Goal: Transaction & Acquisition: Subscribe to service/newsletter

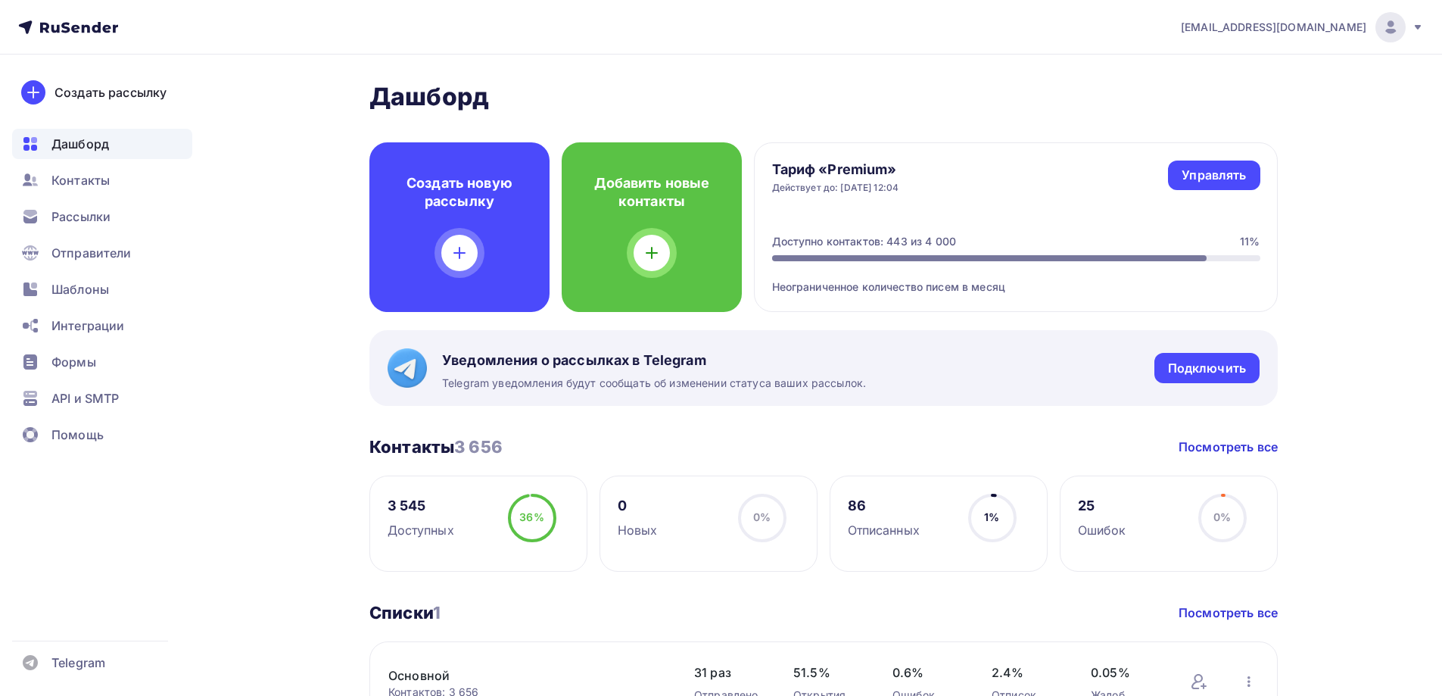
click at [73, 200] on ul "Дашборд Контакты Рассылки Отправители Шаблоны Интеграции Формы API и SMTP Помощь" at bounding box center [102, 293] width 180 height 329
click at [73, 210] on span "Рассылки" at bounding box center [80, 216] width 59 height 18
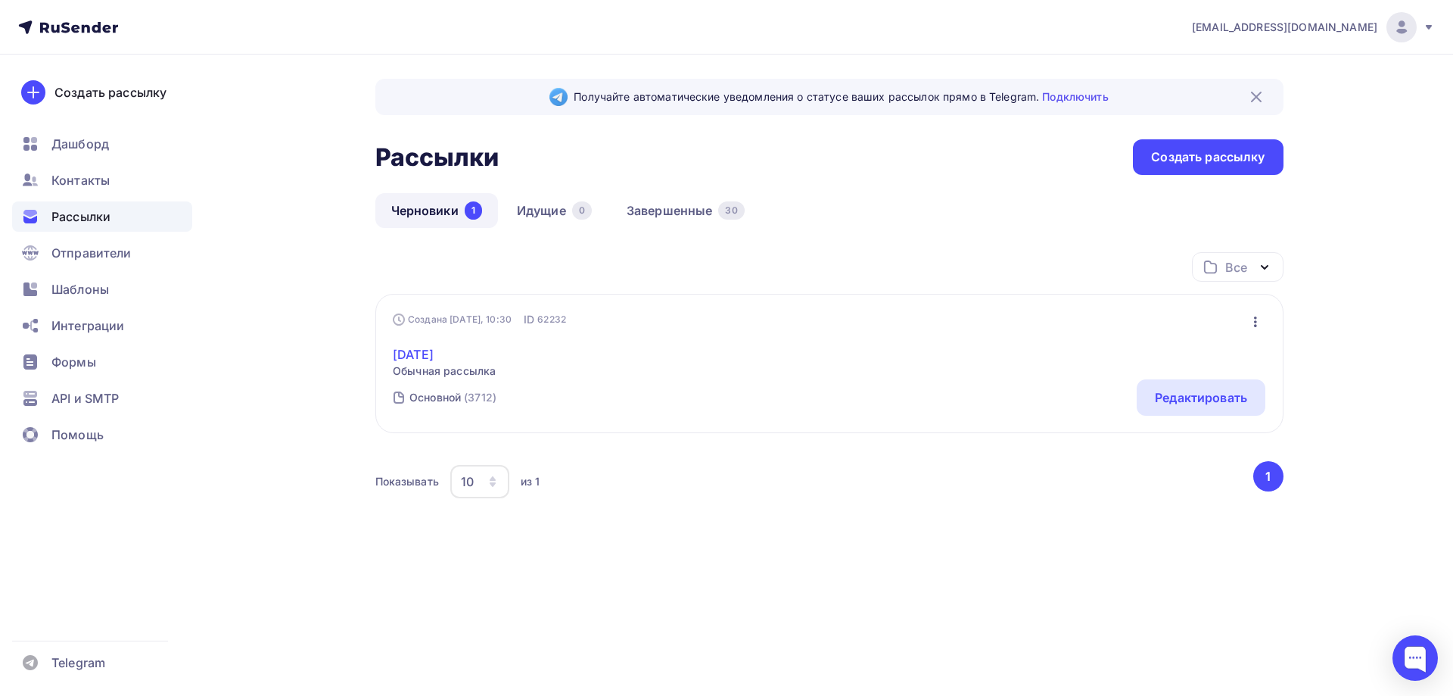
click at [433, 354] on link "[DATE]" at bounding box center [444, 354] width 103 height 18
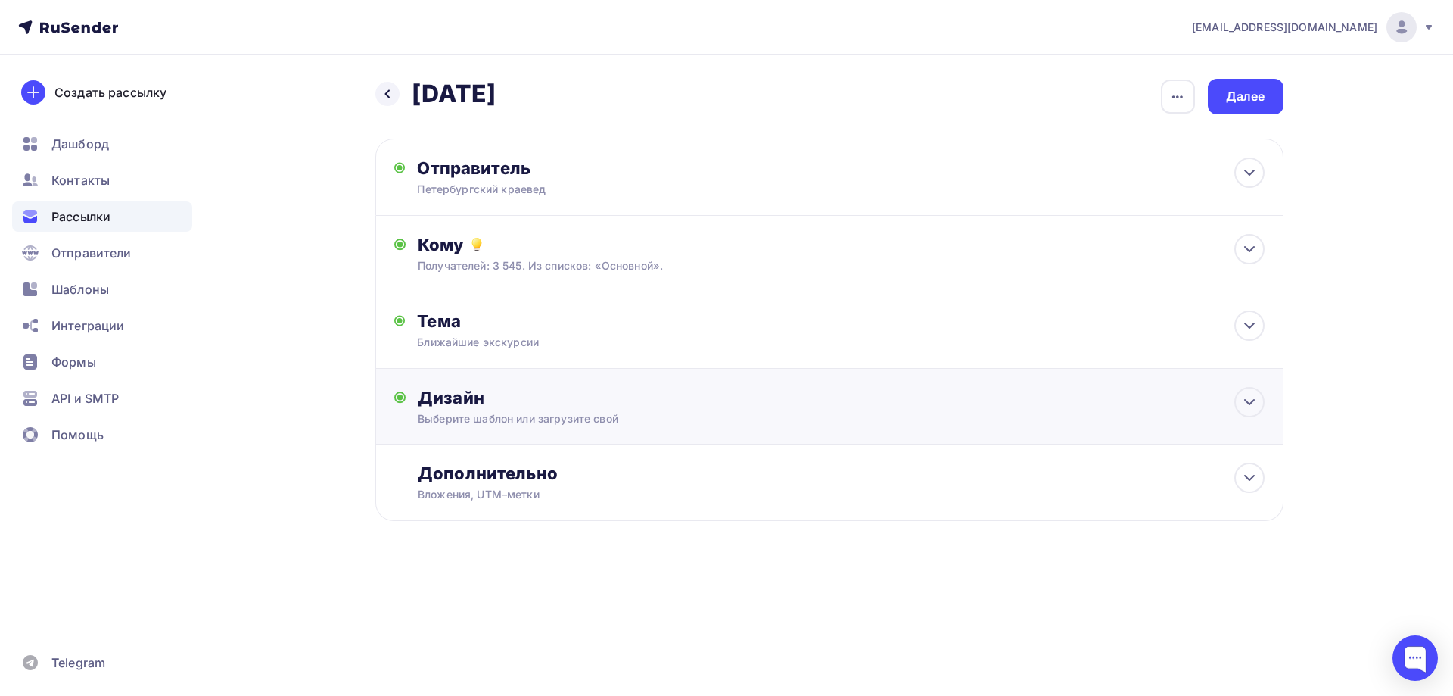
click at [459, 407] on div "Дизайн Выберите шаблон или загрузите свой Размер письма: 122 Kb Заменить шаблон…" at bounding box center [841, 406] width 846 height 39
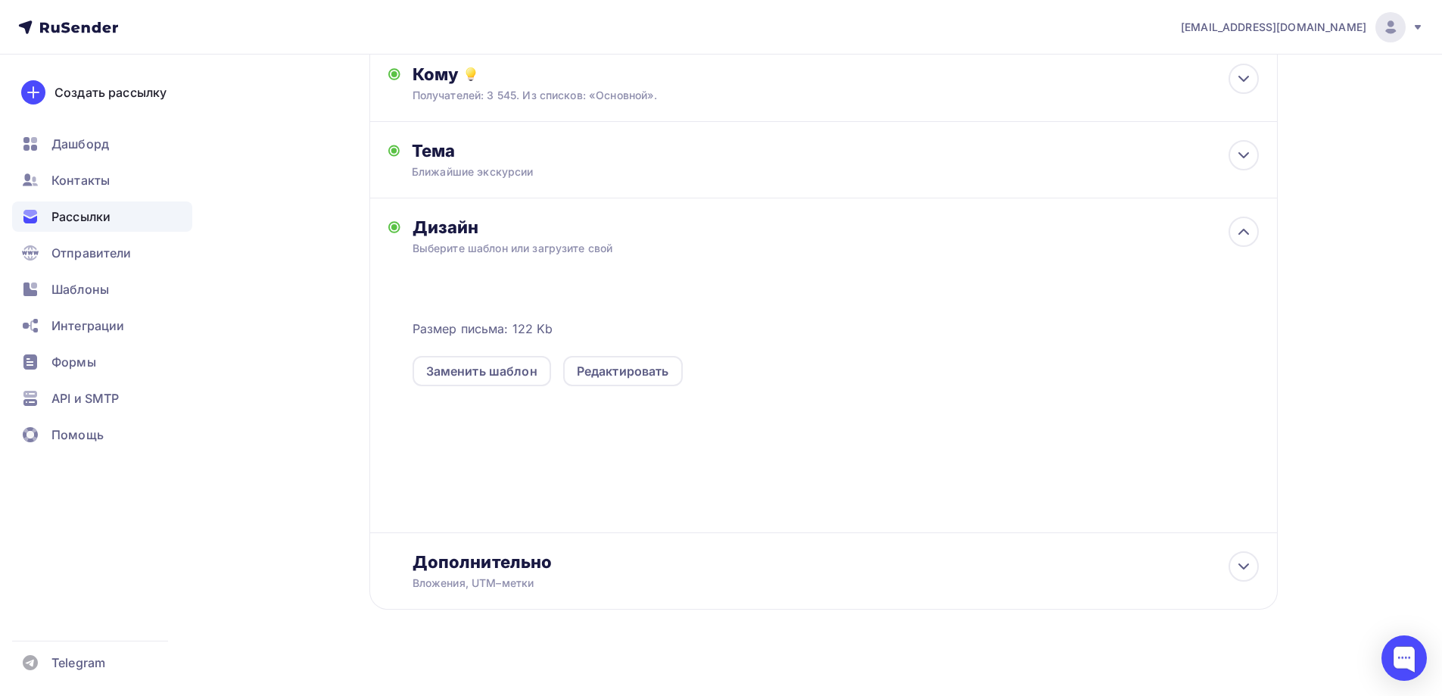
scroll to position [182, 0]
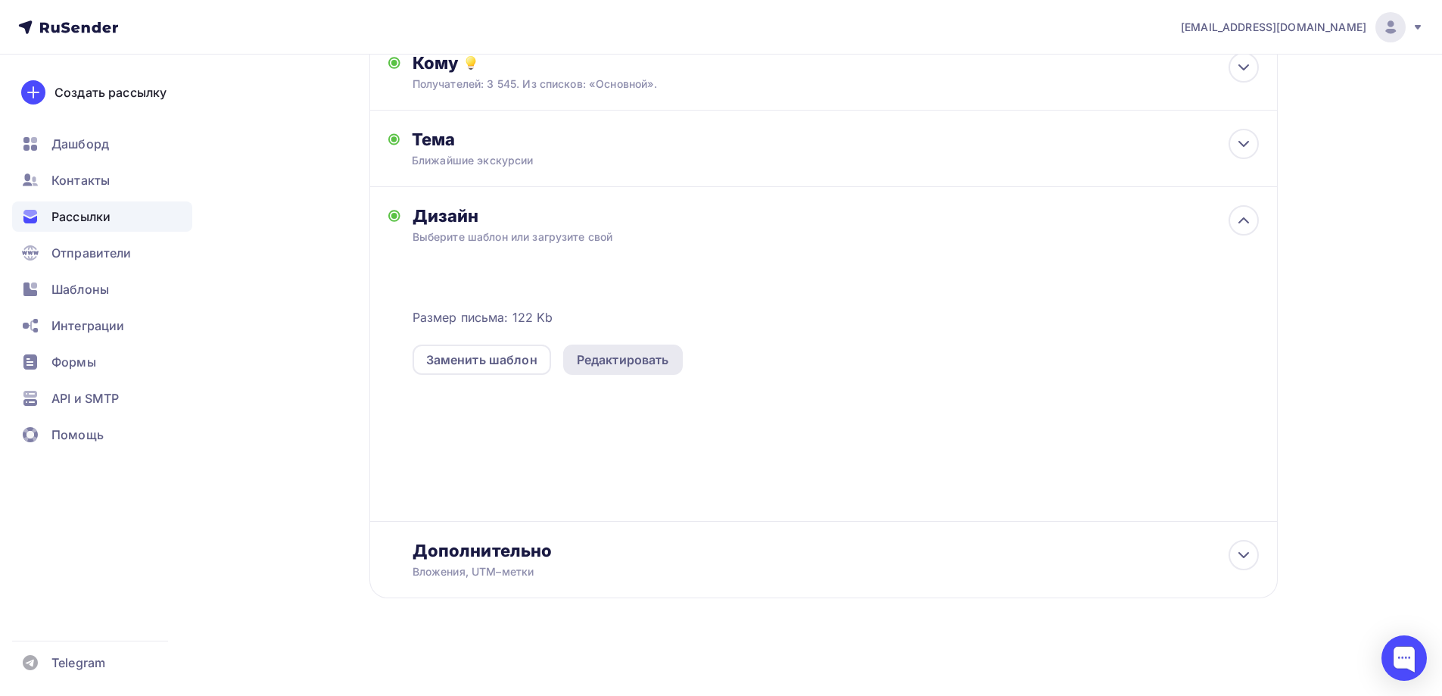
click at [617, 357] on div "Редактировать" at bounding box center [623, 360] width 92 height 18
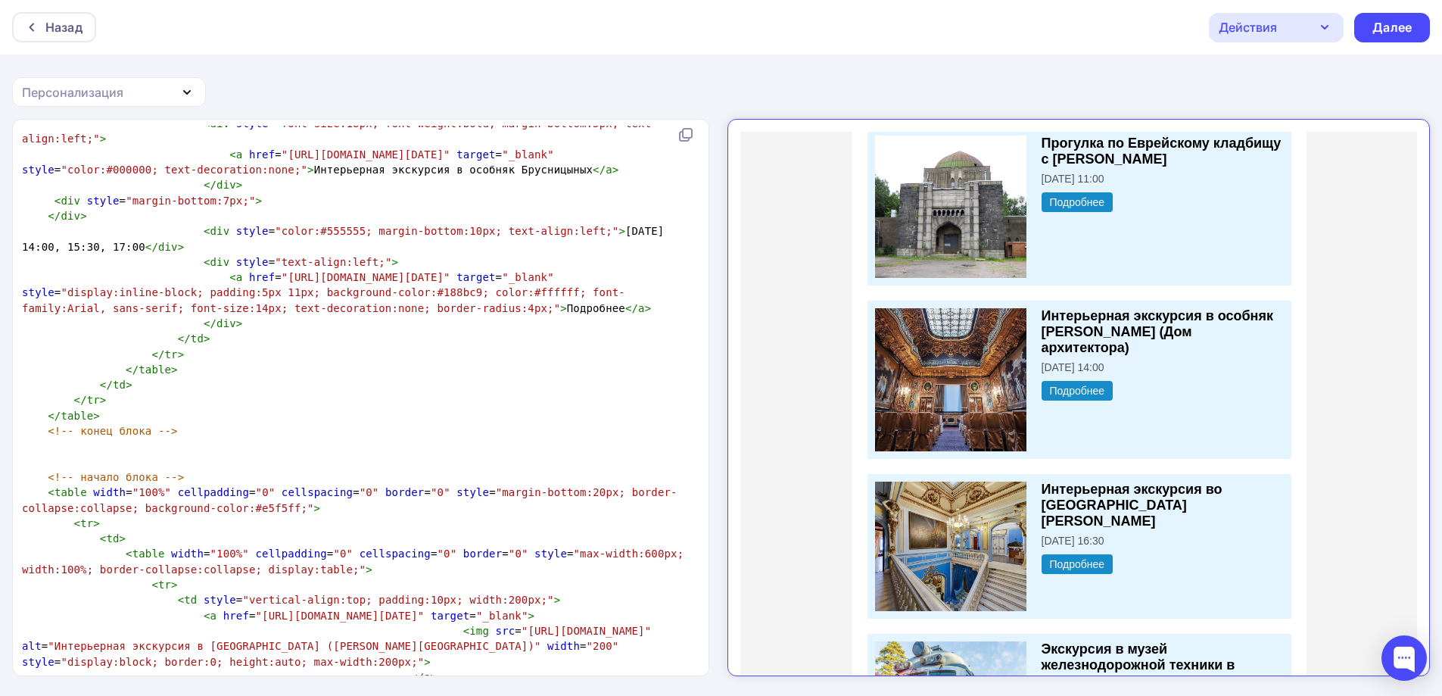
scroll to position [4580, 0]
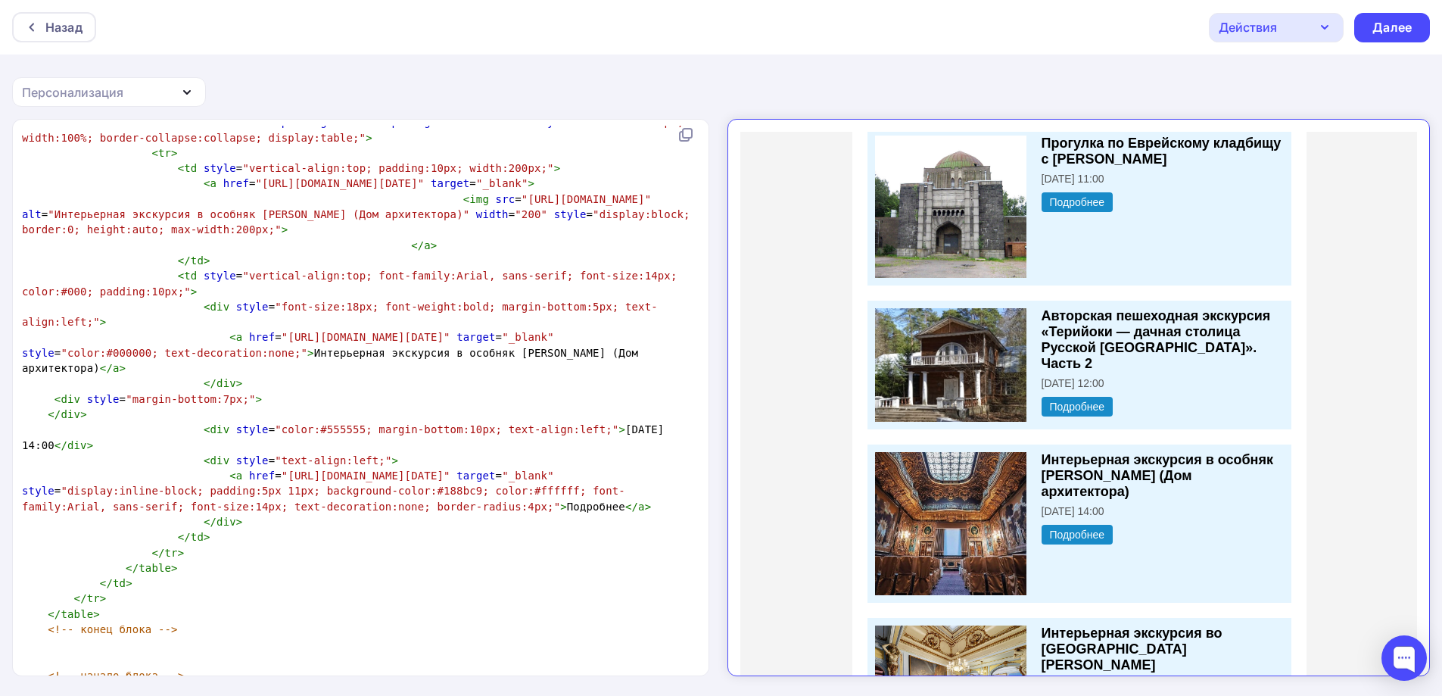
click at [1237, 42] on div "Назад Действия Отправить тестовое письмо Сохранить в Мои шаблоны Выйти без сохр…" at bounding box center [721, 27] width 1442 height 55
click at [1237, 39] on div "Действия" at bounding box center [1276, 28] width 135 height 30
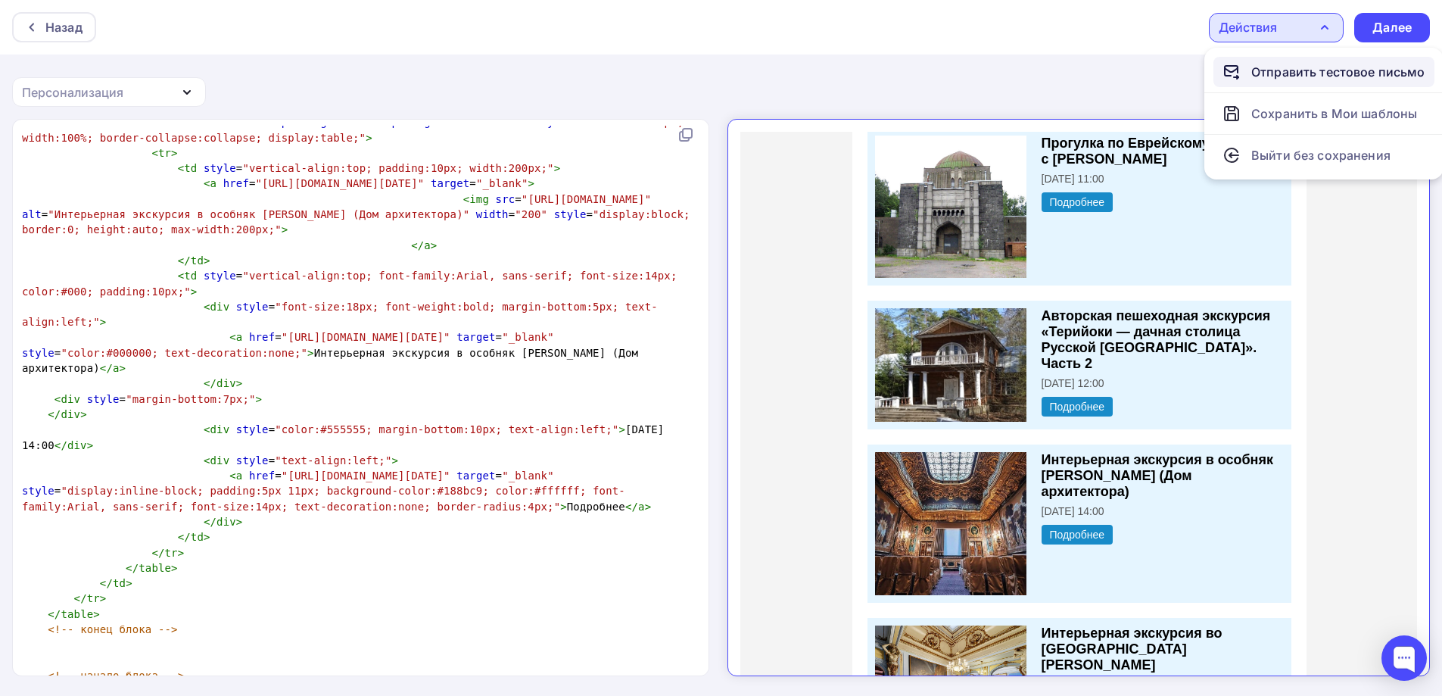
click at [1252, 64] on div "Отправить тестовое письмо" at bounding box center [1338, 72] width 174 height 18
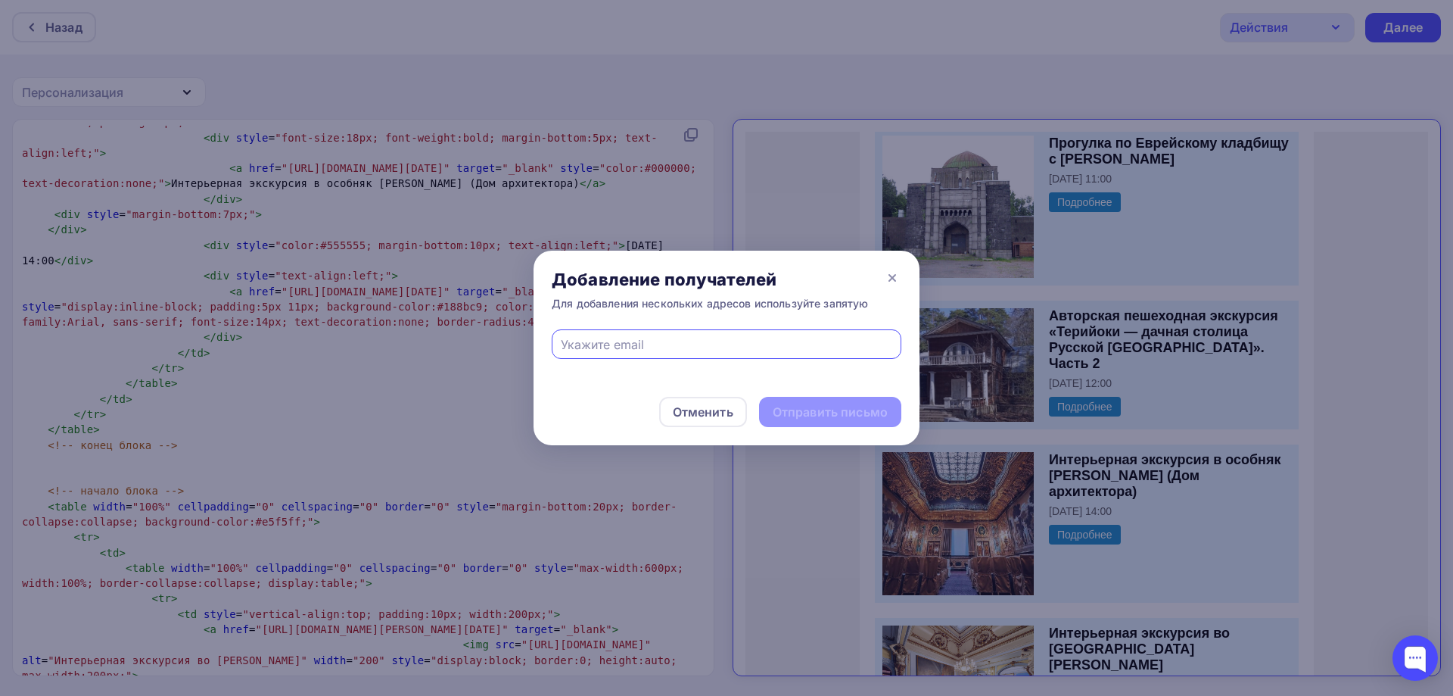
click at [613, 345] on input "text" at bounding box center [727, 344] width 332 height 18
type input "ь"
type input "[EMAIL_ADDRESS][DOMAIN_NAME]"
click at [843, 402] on div "Отправить письмо" at bounding box center [830, 412] width 142 height 30
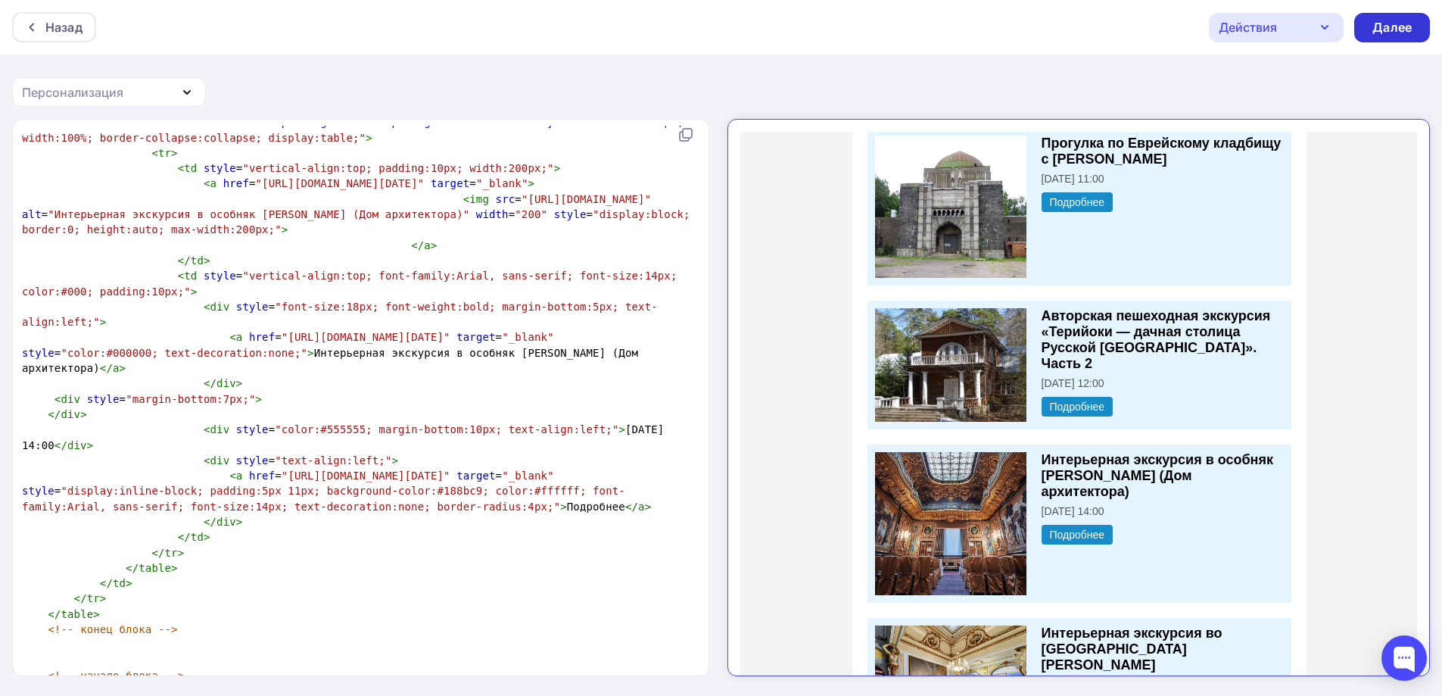
click at [1391, 26] on div "Далее" at bounding box center [1391, 27] width 39 height 17
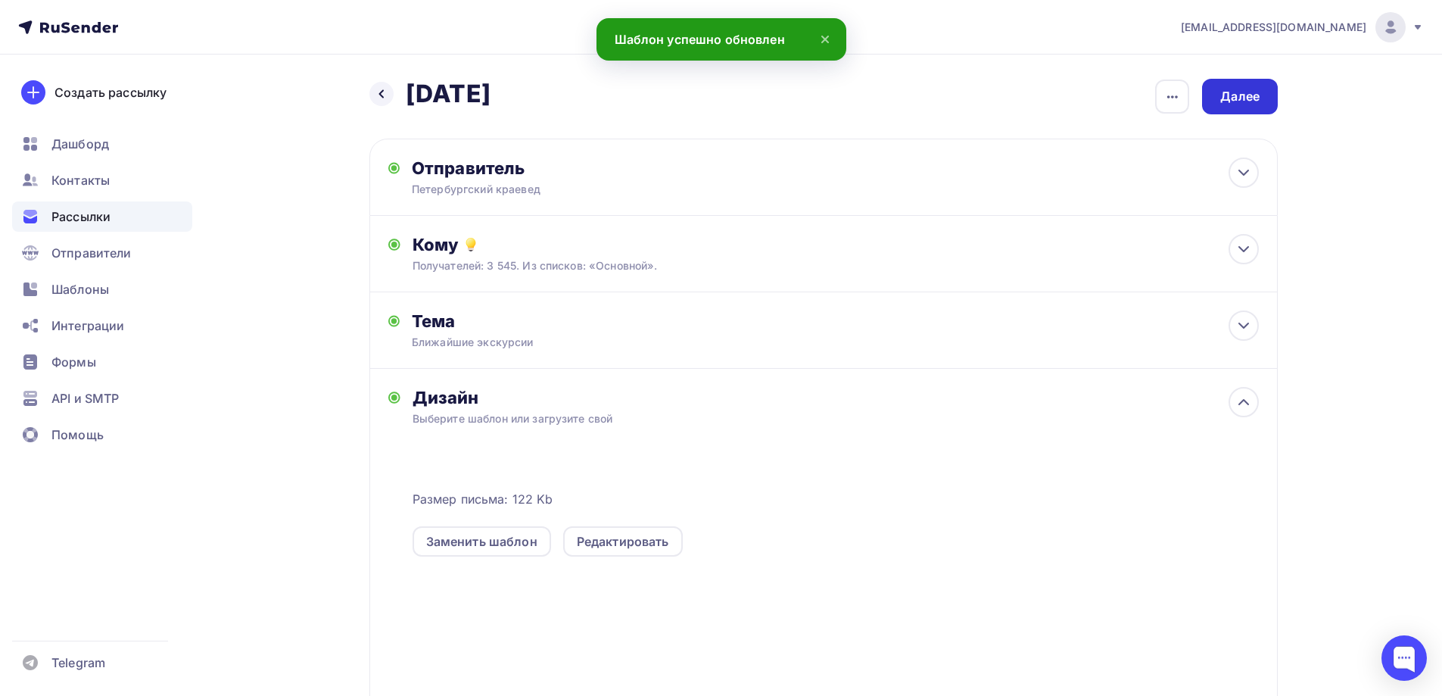
click at [1244, 95] on div "Далее" at bounding box center [1239, 96] width 39 height 17
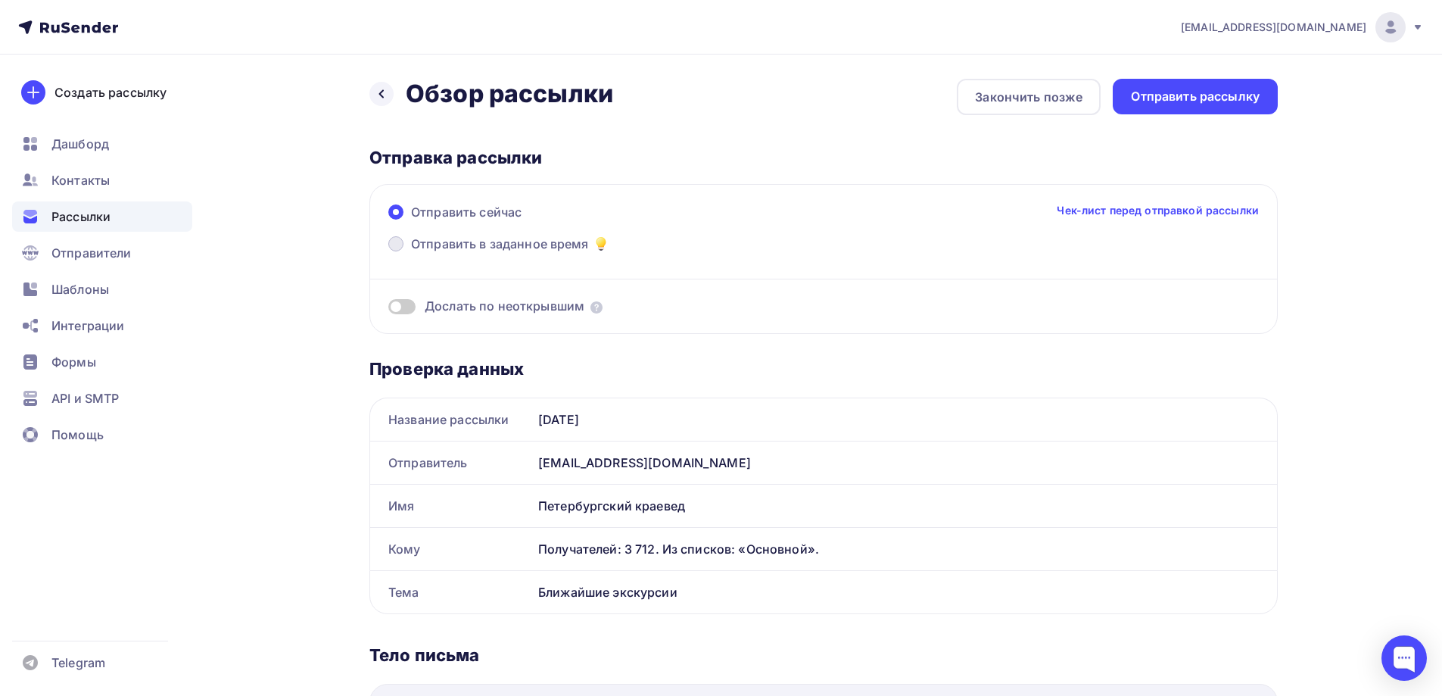
click at [498, 241] on span "Отправить в заданное время" at bounding box center [500, 244] width 178 height 18
click at [411, 253] on input "Отправить в заданное время" at bounding box center [411, 253] width 0 height 0
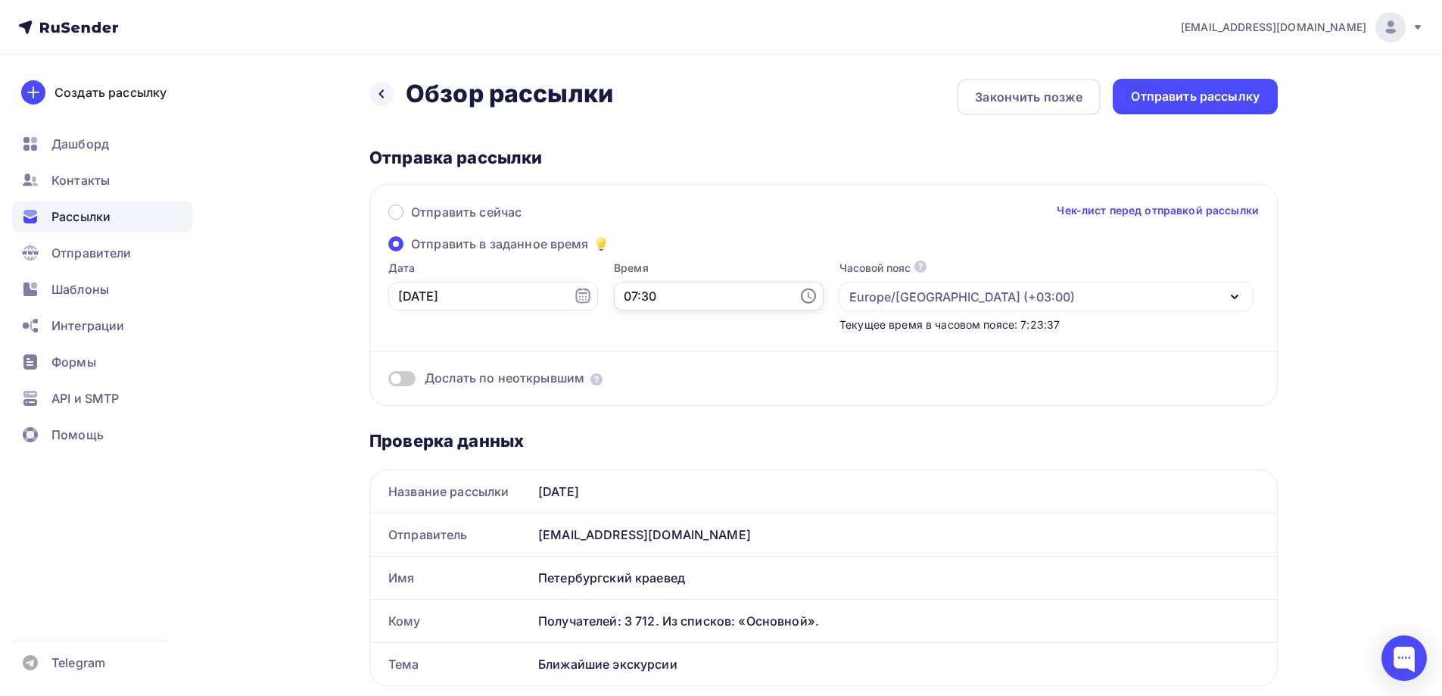
click at [652, 288] on input "07:30" at bounding box center [719, 296] width 210 height 29
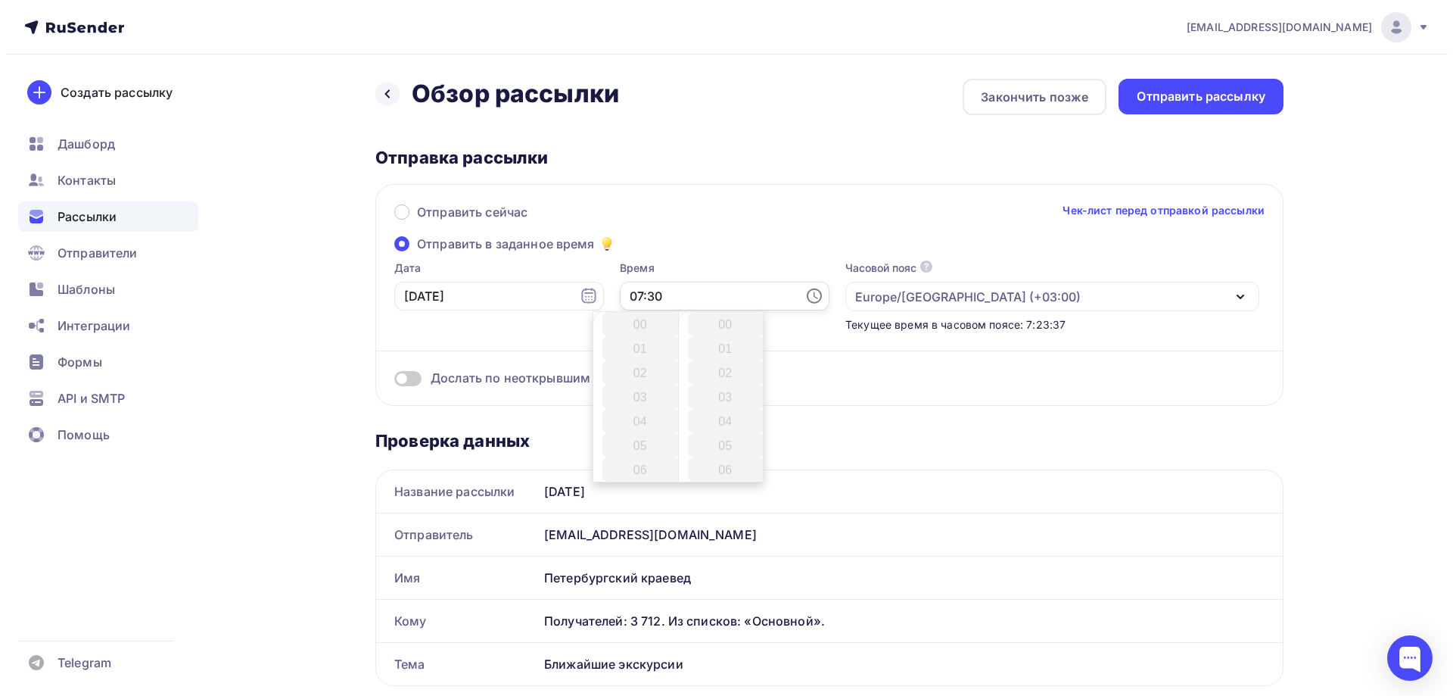
scroll to position [727, 0]
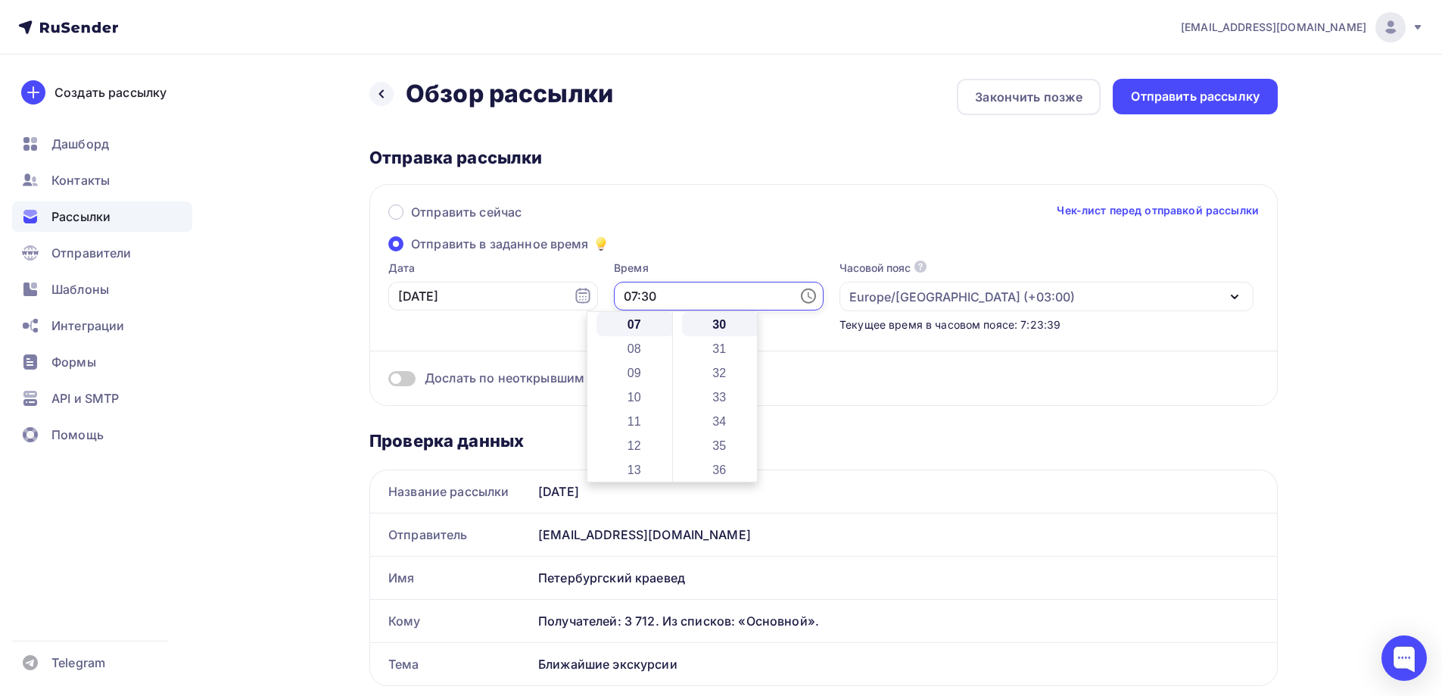
drag, startPoint x: 607, startPoint y: 293, endPoint x: 583, endPoint y: 294, distance: 24.3
click at [583, 294] on div "Дата [DATE] 07:30 Часовой пояс По умолчанию используется часовой пояс из настро…" at bounding box center [816, 296] width 876 height 72
type input "15:30"
click at [994, 234] on div "Отправить сейчас Чек-лист перед отправкой рассылки" at bounding box center [823, 219] width 871 height 32
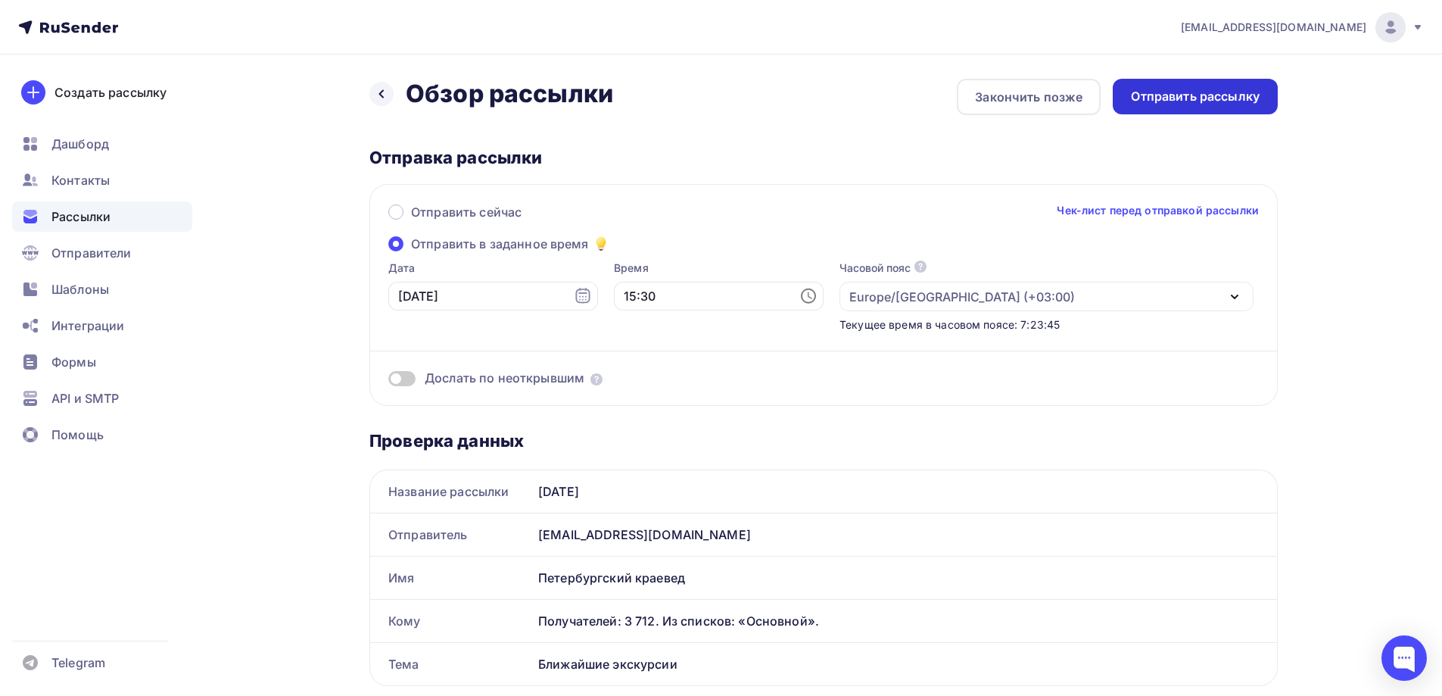
click at [1203, 84] on div "Отправить рассылку" at bounding box center [1195, 97] width 165 height 36
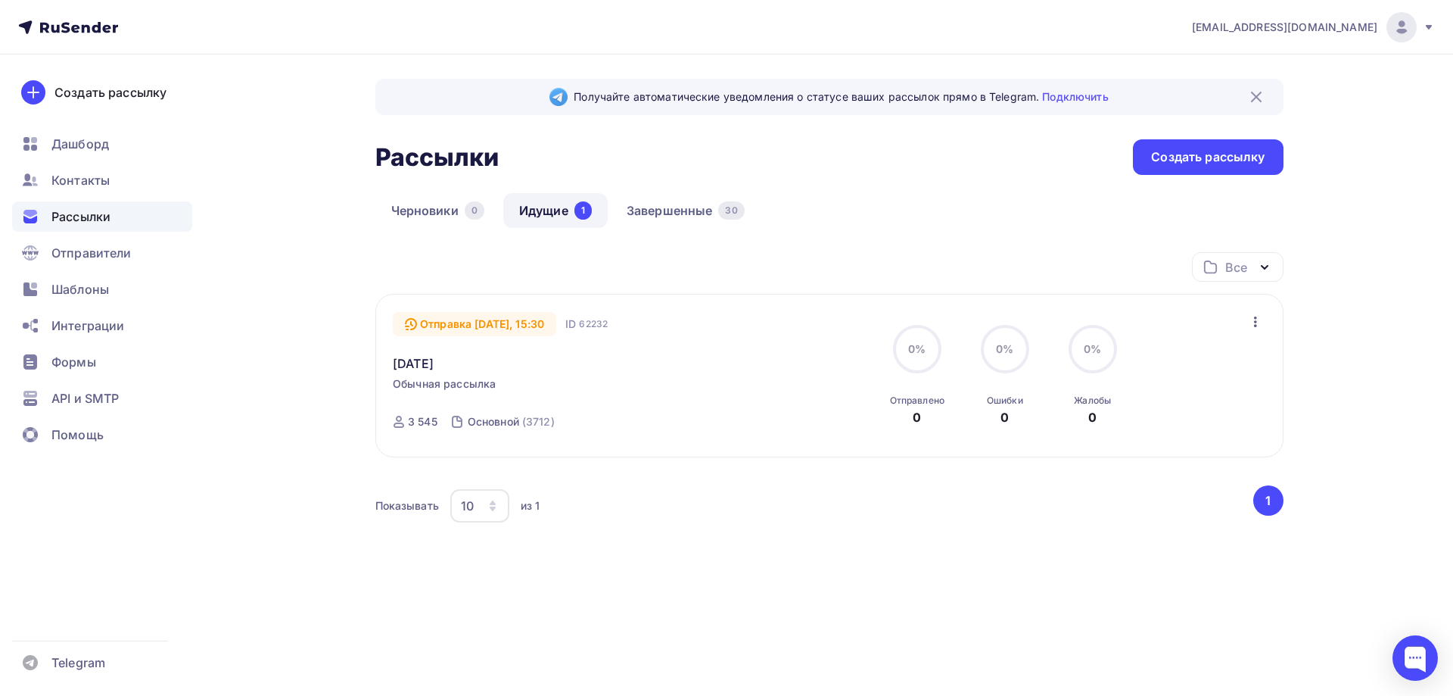
click at [741, 493] on div "Показывать 10 10 20 50 100 из 1" at bounding box center [813, 505] width 876 height 35
